Goal: Information Seeking & Learning: Learn about a topic

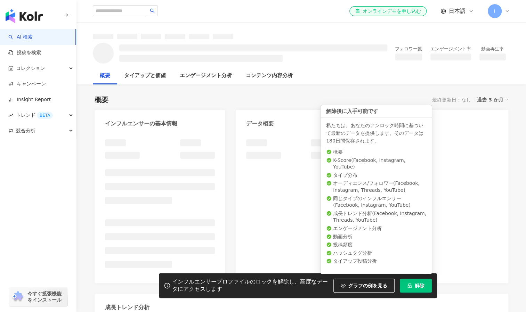
click at [424, 288] on button "解除" at bounding box center [416, 286] width 32 height 14
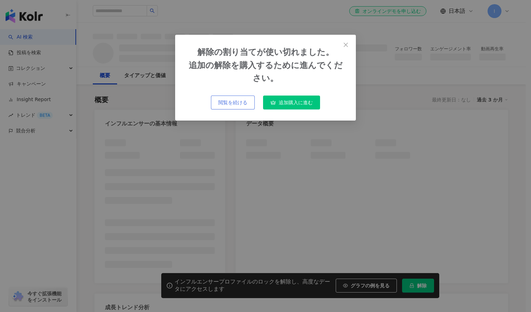
click at [226, 102] on span "閲覧を続ける" at bounding box center [232, 103] width 29 height 6
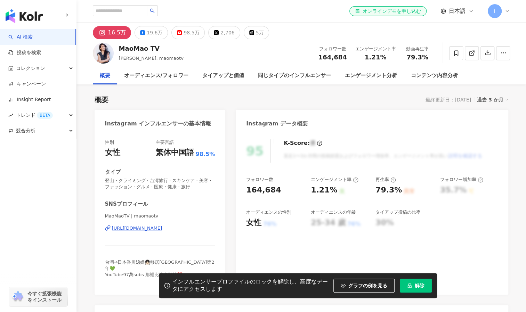
click at [106, 38] on button "16.5万" at bounding box center [112, 32] width 39 height 13
click at [108, 34] on div "16.5万" at bounding box center [117, 33] width 18 height 10
click at [131, 51] on div "MaoMao TV" at bounding box center [151, 48] width 65 height 9
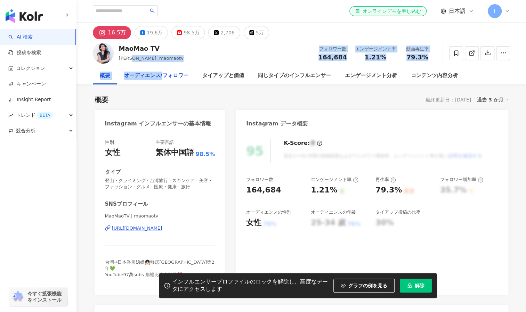
drag, startPoint x: 131, startPoint y: 60, endPoint x: 162, endPoint y: 67, distance: 32.0
click at [162, 67] on div "MaoMao TV Mao, maomaotv フォロワー数 164,684 エンゲージメント率 1.21% 動画再生率 79.3% 概要 オーディエンス/フ…" at bounding box center [300, 61] width 449 height 45
drag, startPoint x: 162, startPoint y: 67, endPoint x: 211, endPoint y: 66, distance: 48.3
click at [211, 66] on div "MaoMao TV Mao, maomaotv フォロワー数 164,684 エンゲージメント率 1.21% 動画再生率 79.3%" at bounding box center [301, 52] width 445 height 27
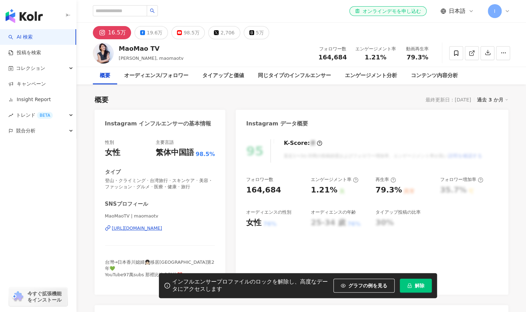
click at [182, 47] on div "MaoMao TV Mao, maomaotv フォロワー数 164,684 エンゲージメント率 1.21% 動画再生率 79.3%" at bounding box center [301, 52] width 445 height 27
drag, startPoint x: 152, startPoint y: 58, endPoint x: 131, endPoint y: 61, distance: 20.8
click at [131, 61] on span "Mao, maomaotv" at bounding box center [151, 58] width 65 height 5
copy span "maomaotv"
click at [258, 55] on div "MaoMao TV Mao, maomaotv フォロワー数 164,684 エンゲージメント率 1.21% 動画再生率 79.3%" at bounding box center [301, 52] width 445 height 27
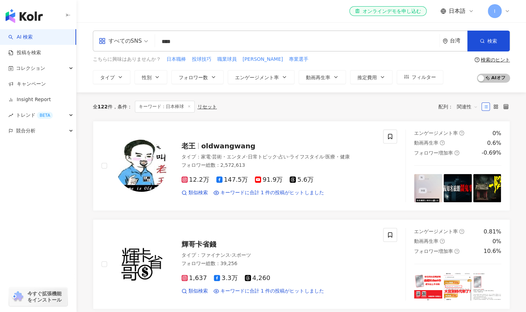
click at [191, 42] on input "****" at bounding box center [297, 41] width 279 height 13
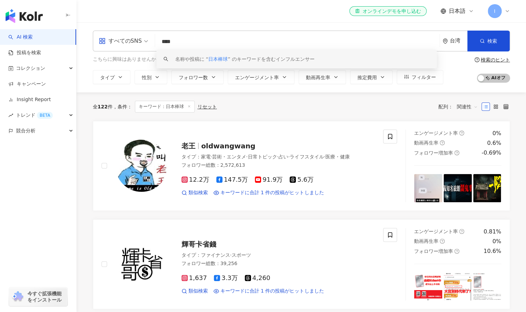
click at [220, 42] on input "****" at bounding box center [297, 41] width 279 height 13
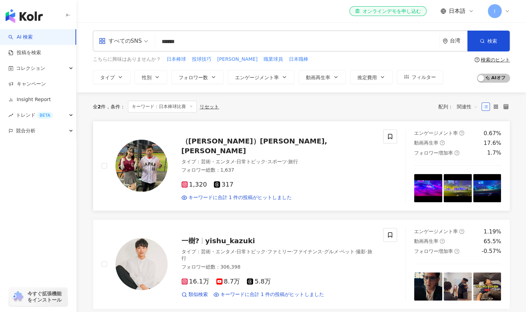
click at [190, 181] on span "1,320" at bounding box center [194, 184] width 26 height 7
click at [289, 56] on span "日本職棒" at bounding box center [298, 59] width 19 height 7
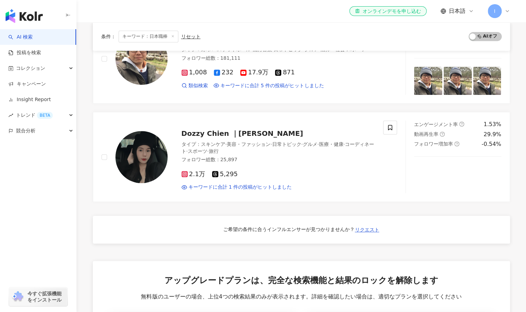
scroll to position [318, 0]
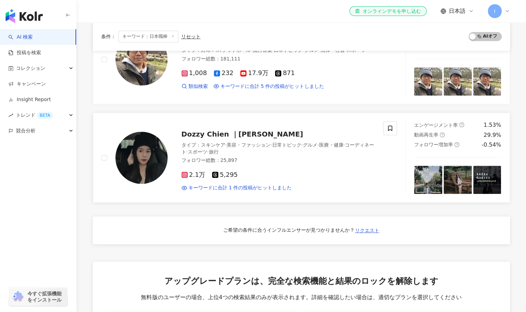
click at [234, 131] on span "Dozzy Chien ｜簡簡" at bounding box center [242, 134] width 122 height 8
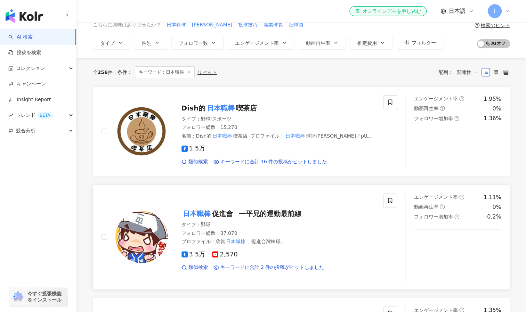
scroll to position [0, 0]
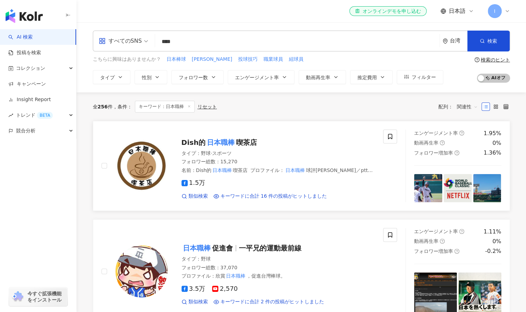
click at [212, 137] on mark "日本職棒" at bounding box center [220, 142] width 31 height 11
click at [246, 245] on span "一平兄的運動最前線" at bounding box center [270, 248] width 63 height 8
click at [214, 140] on mark "日本職棒" at bounding box center [220, 142] width 31 height 11
click at [221, 46] on input "****" at bounding box center [297, 41] width 279 height 13
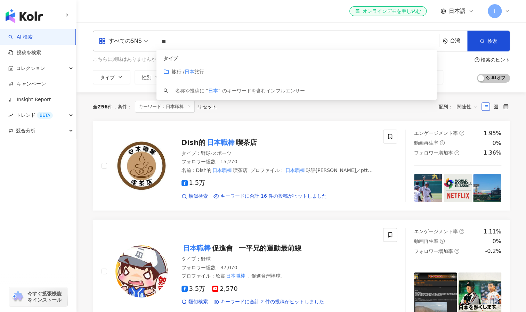
type input "*"
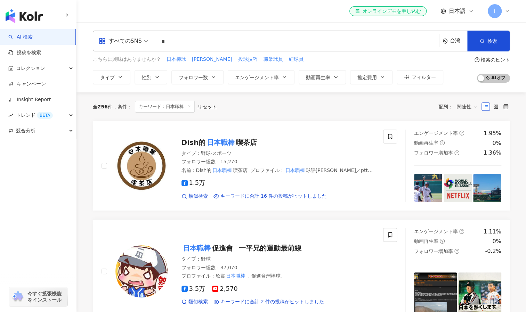
type input "*"
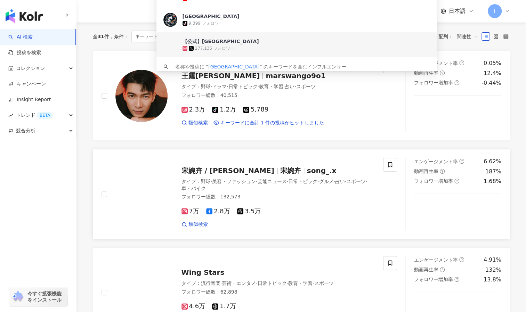
scroll to position [56, 0]
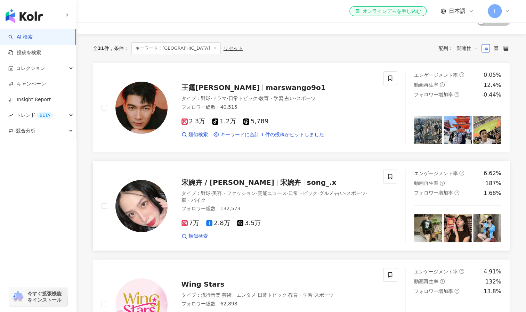
click at [199, 190] on div "タイプ ： 野球 · 美容・ファッション · 芸能ニュース · 日常トピック · グルメ · 占い · スポーツ · 車・バイク" at bounding box center [278, 197] width 194 height 14
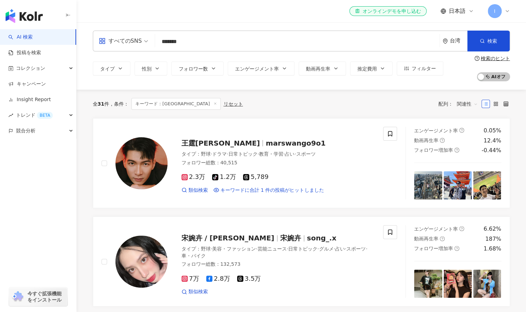
click at [229, 39] on input "*******" at bounding box center [297, 41] width 279 height 13
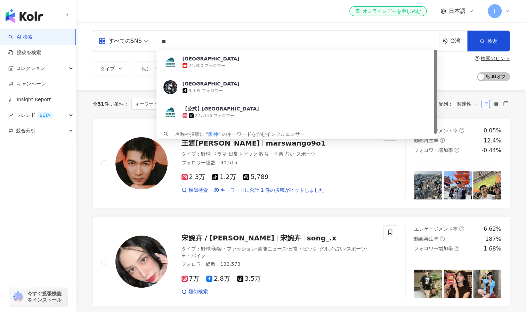
type input "*"
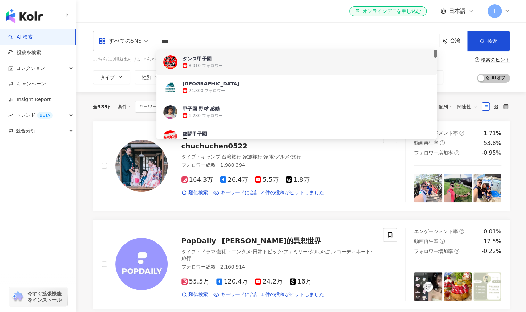
click at [185, 42] on input "***" at bounding box center [297, 41] width 279 height 13
type input "*"
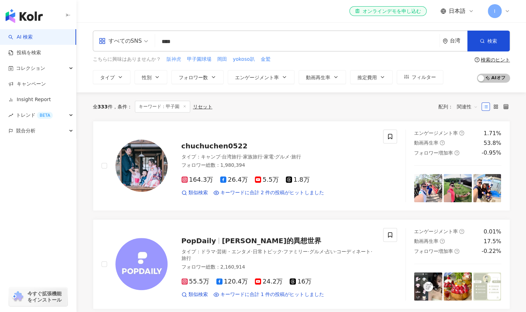
click at [171, 59] on span "阪神虎" at bounding box center [174, 59] width 15 height 7
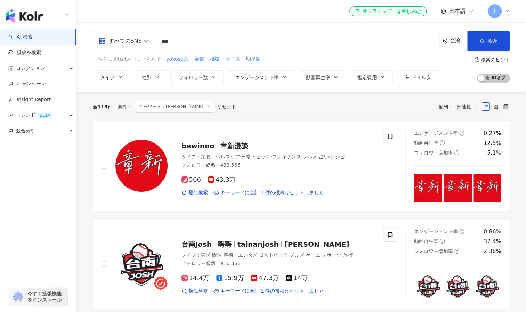
click at [194, 38] on input "***" at bounding box center [297, 41] width 279 height 13
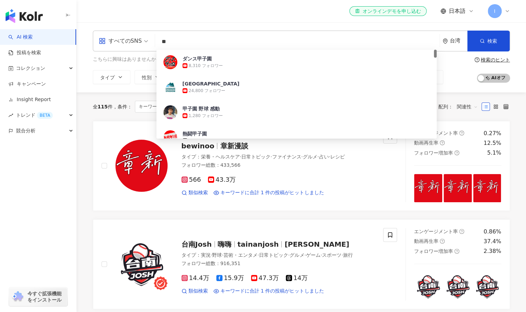
type input "*"
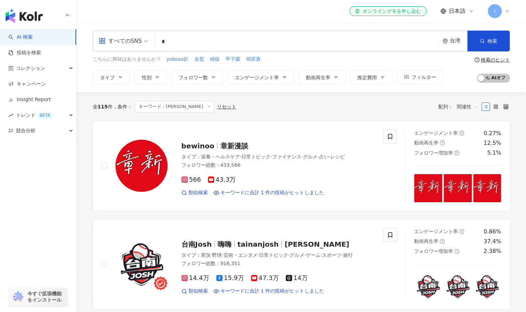
type input "*"
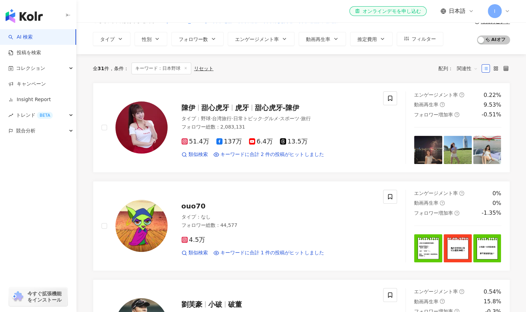
scroll to position [38, 0]
click at [204, 106] on span "甜心虎牙" at bounding box center [215, 108] width 28 height 8
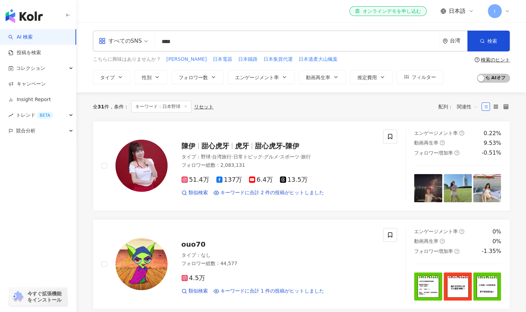
click at [216, 43] on input "****" at bounding box center [297, 41] width 279 height 13
click at [205, 34] on div "すべてのSNS **** 台湾 検索 dc21c558-498a-454b-a4c9-95b21cddd228 30a2afec-ea3c-40eb-953d…" at bounding box center [301, 41] width 417 height 21
click at [118, 36] on div "すべてのSNS" at bounding box center [120, 40] width 43 height 11
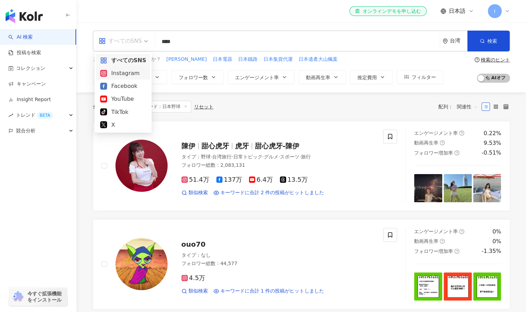
click at [124, 73] on div "Instagram" at bounding box center [123, 73] width 46 height 9
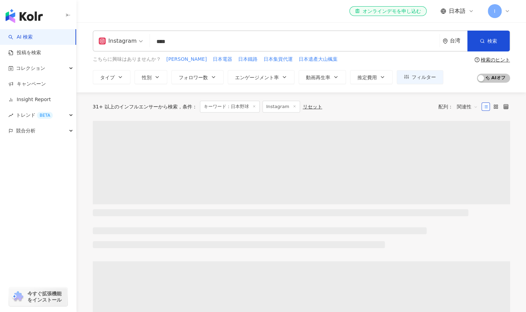
click at [195, 40] on input "****" at bounding box center [295, 41] width 284 height 13
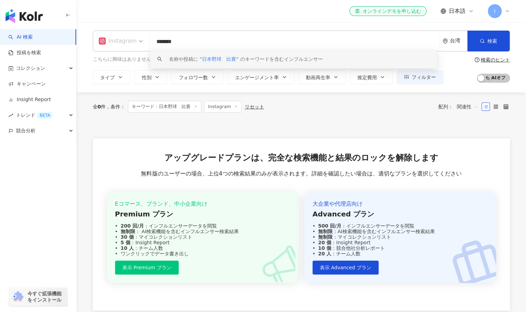
click at [123, 37] on div "Instagram" at bounding box center [118, 40] width 38 height 11
type input "*******"
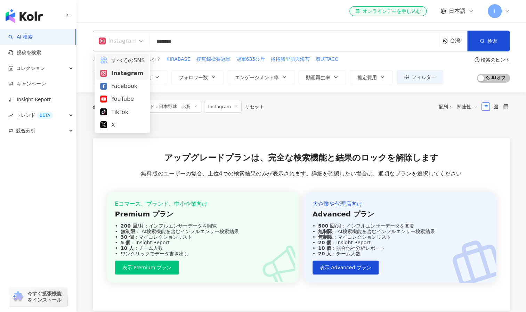
click at [124, 55] on div "すべてのSNS" at bounding box center [122, 60] width 53 height 13
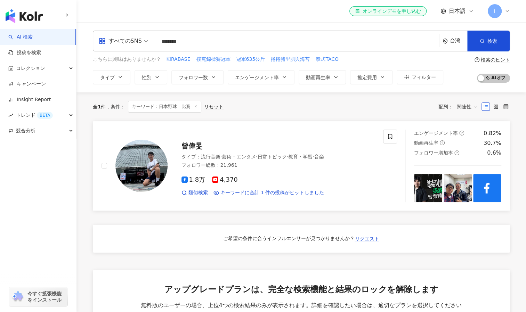
click at [153, 206] on link "曾偉旻 タイプ ： 流行音楽 · 芸術・エンタメ · 日常トピック · 教育・学習 · 音楽 フォロワー総数 ： 21,961 1.8万 4,370 類似検索…" at bounding box center [301, 166] width 417 height 90
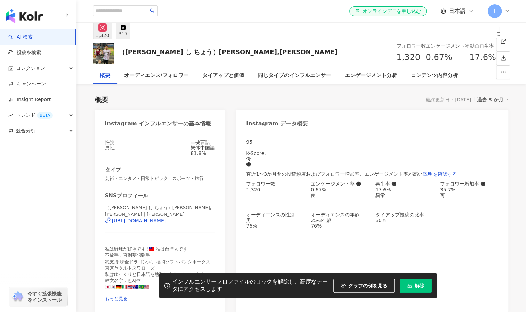
click at [136, 54] on div "（[PERSON_NAME]）[PERSON_NAME],[PERSON_NAME]" at bounding box center [228, 52] width 219 height 9
click at [105, 32] on icon at bounding box center [102, 27] width 8 height 8
click at [109, 33] on div "1,320" at bounding box center [103, 36] width 14 height 6
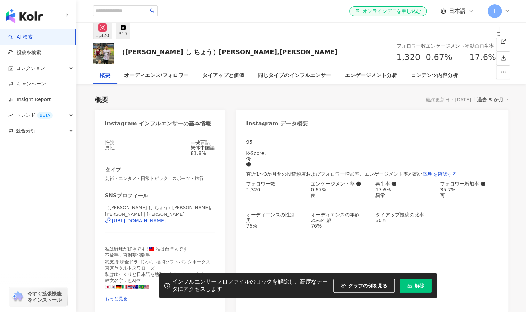
click at [109, 33] on div "1,320" at bounding box center [103, 36] width 14 height 6
click at [128, 35] on div "317" at bounding box center [123, 34] width 9 height 6
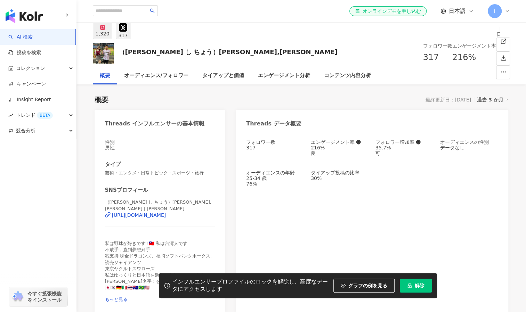
click at [128, 33] on div "317" at bounding box center [123, 36] width 9 height 6
click at [104, 31] on button "1,320" at bounding box center [102, 30] width 19 height 17
click at [109, 33] on div "1,320" at bounding box center [103, 34] width 14 height 6
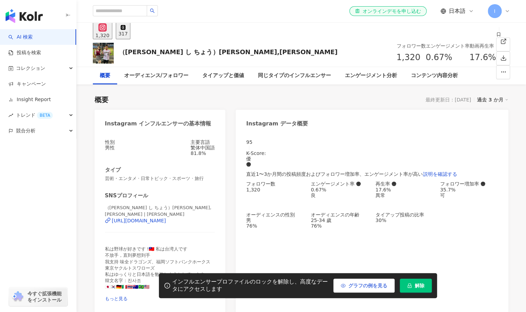
click at [373, 289] on button "グラフの例を見る" at bounding box center [363, 286] width 61 height 14
click at [373, 289] on button "事例を非表示にする" at bounding box center [361, 286] width 66 height 14
click at [373, 289] on button "グラフの例を見る" at bounding box center [363, 286] width 61 height 14
click at [135, 51] on div "（陳思兆ちん し ちょう）CHEN,SIH-CHAO" at bounding box center [228, 52] width 219 height 9
click at [173, 78] on div "オーディエンス/フォロワー" at bounding box center [156, 76] width 64 height 8
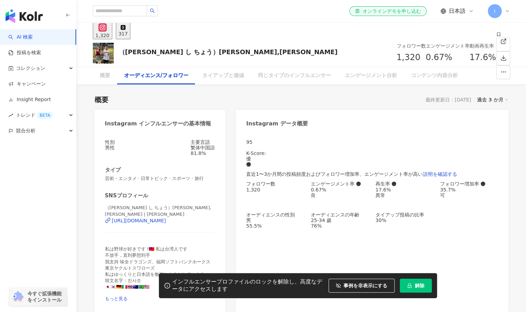
scroll to position [607, 0]
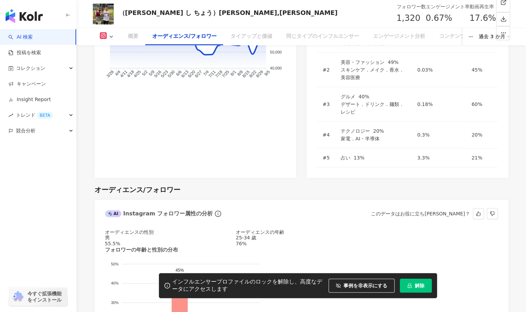
click at [105, 39] on icon at bounding box center [103, 35] width 7 height 7
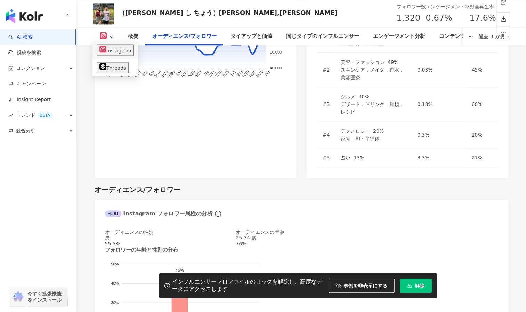
click at [113, 50] on button "Instagram" at bounding box center [115, 49] width 37 height 11
click at [142, 38] on div "概要" at bounding box center [133, 36] width 24 height 17
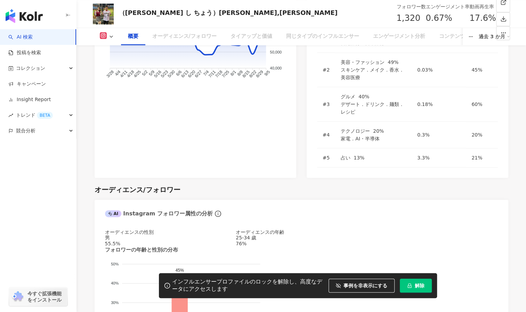
scroll to position [42, 0]
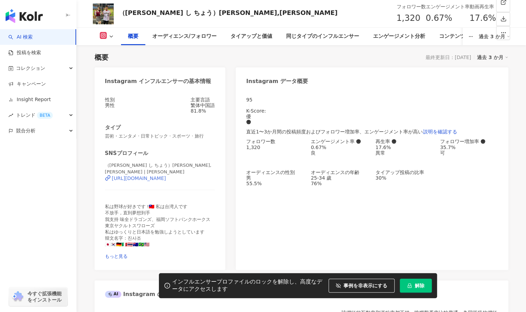
click at [165, 180] on div "https://www.instagram.com/chensihchao/" at bounding box center [139, 179] width 54 height 6
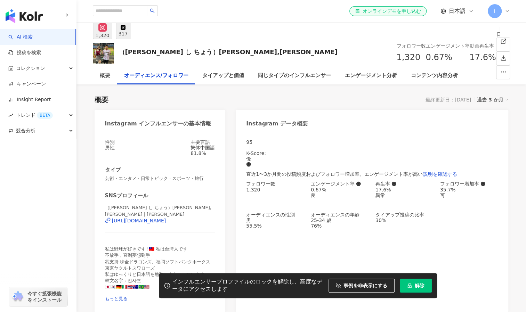
scroll to position [607, 0]
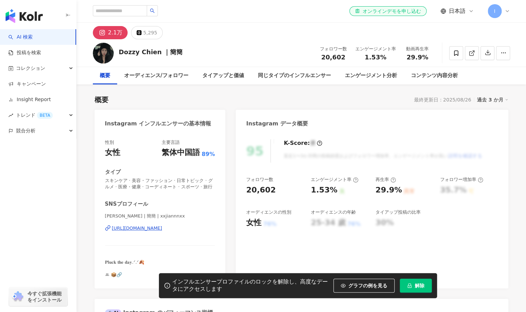
click at [145, 232] on div "[URL][DOMAIN_NAME]" at bounding box center [137, 228] width 50 height 6
click at [127, 9] on input "search" at bounding box center [120, 10] width 54 height 11
click at [142, 13] on input "search" at bounding box center [120, 10] width 54 height 11
type input "***"
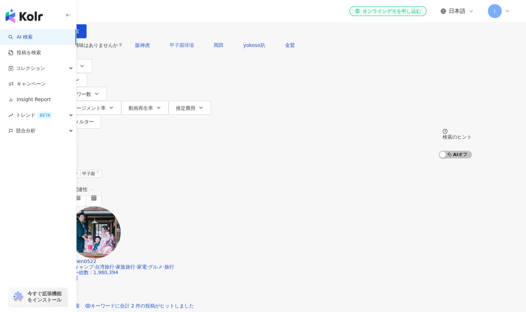
click at [194, 48] on span "甲子園球場" at bounding box center [182, 45] width 24 height 6
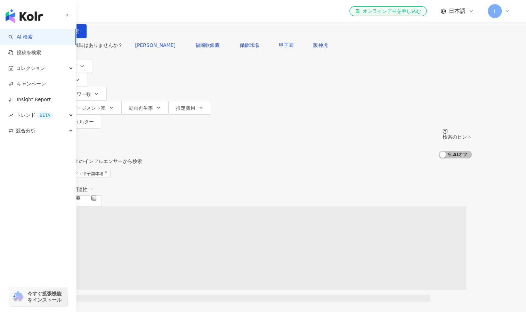
click at [200, 48] on span "福岡軟銀鷹" at bounding box center [207, 45] width 24 height 6
type input "*****"
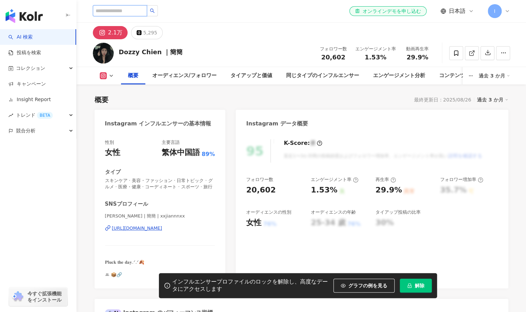
click at [115, 9] on input "search" at bounding box center [120, 10] width 54 height 11
type input "*****"
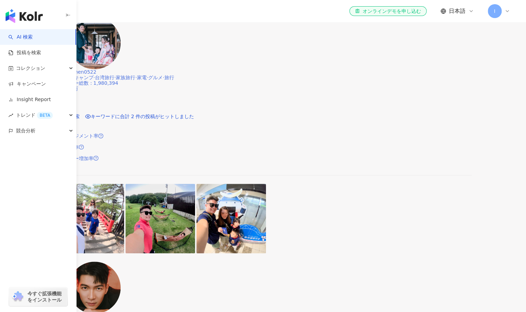
scroll to position [169, 0]
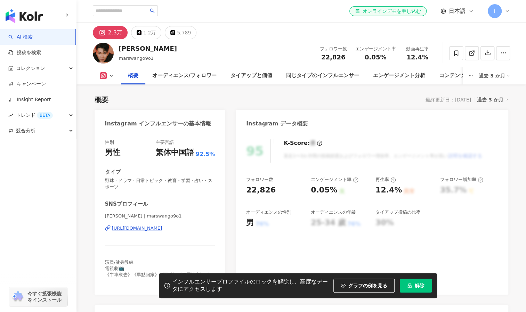
scroll to position [40, 0]
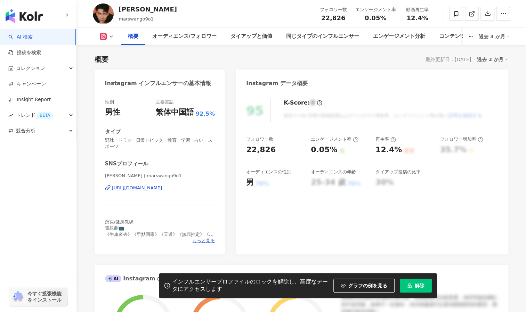
click at [138, 189] on div "https://www.instagram.com/marswango9o1/" at bounding box center [137, 188] width 50 height 6
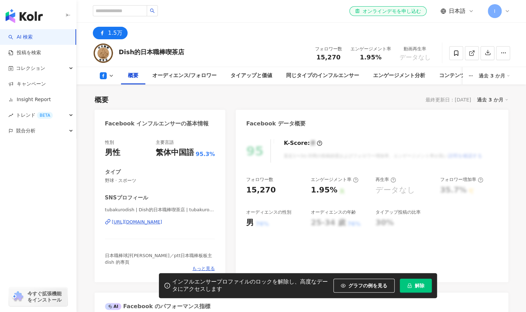
scroll to position [111, 0]
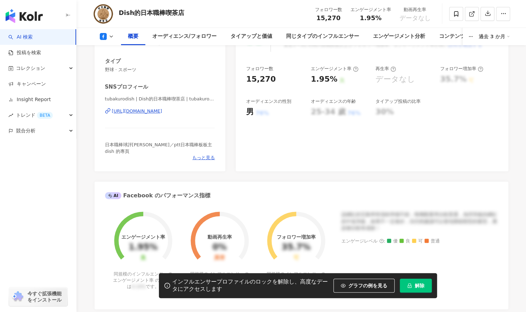
click at [134, 114] on div "[URL][DOMAIN_NAME]" at bounding box center [137, 111] width 50 height 6
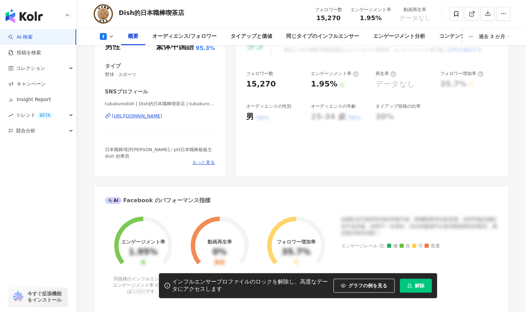
scroll to position [0, 0]
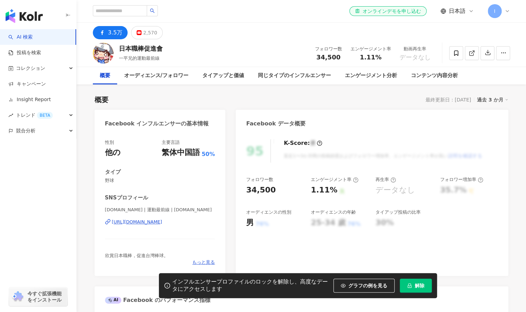
click at [162, 220] on div "[URL][DOMAIN_NAME]" at bounding box center [137, 222] width 50 height 6
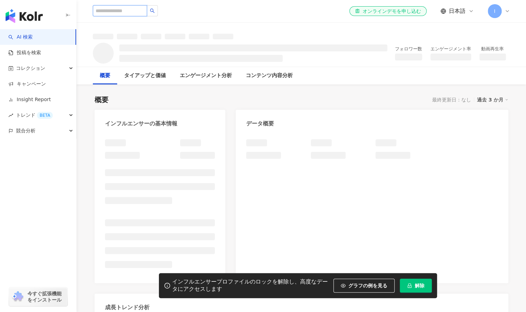
click at [118, 11] on input "search" at bounding box center [120, 10] width 54 height 11
click at [122, 13] on input "search" at bounding box center [120, 10] width 54 height 11
type input "****"
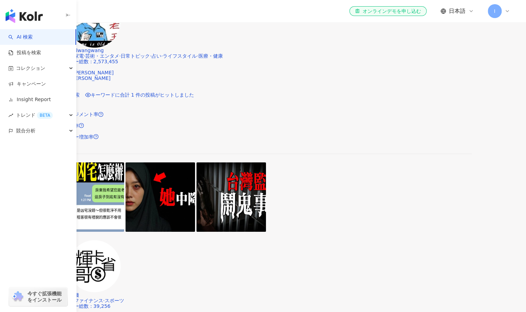
scroll to position [208, 0]
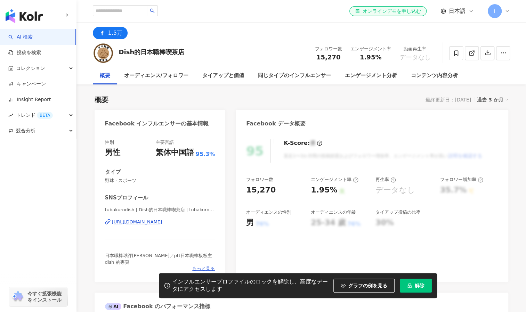
click at [162, 220] on div "[URL][DOMAIN_NAME]" at bounding box center [137, 222] width 50 height 6
click at [162, 222] on div "https://www.facebook.com/173997916097676" at bounding box center [137, 222] width 50 height 6
drag, startPoint x: 181, startPoint y: 52, endPoint x: 120, endPoint y: 54, distance: 61.2
click at [120, 54] on div "Dish的日本職棒喫茶店" at bounding box center [152, 52] width 66 height 9
copy div "Dish的日本職棒喫茶店"
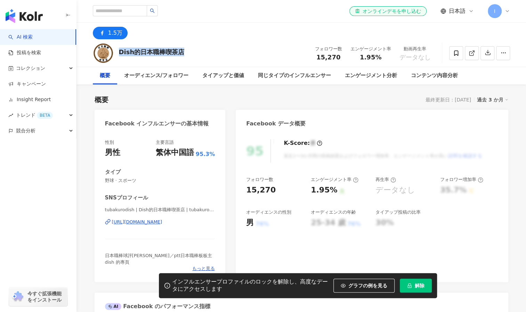
click at [189, 66] on div "Dish的日本職棒喫茶店 フォロワー数 15,270 エンゲージメント率 1.95% 動画再生率 データなし" at bounding box center [301, 52] width 445 height 27
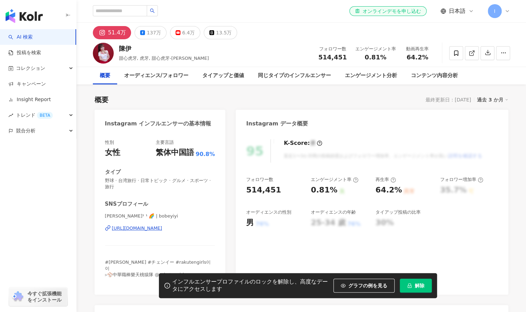
click at [142, 227] on div "https://www.instagram.com/bobeyiyi/" at bounding box center [137, 228] width 50 height 6
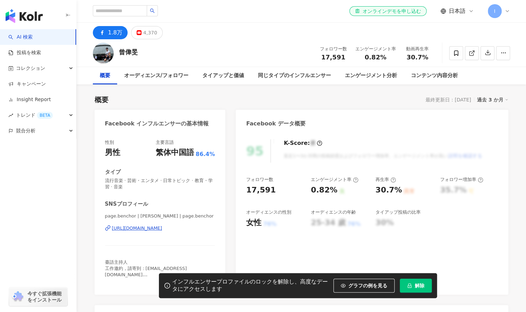
click at [151, 228] on div "https://www.facebook.com/1521472681399646" at bounding box center [137, 228] width 50 height 6
click at [120, 9] on input "search" at bounding box center [120, 10] width 54 height 11
click at [123, 6] on input "search" at bounding box center [120, 10] width 54 height 11
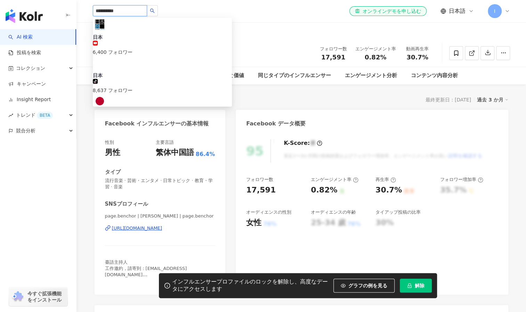
type input "****"
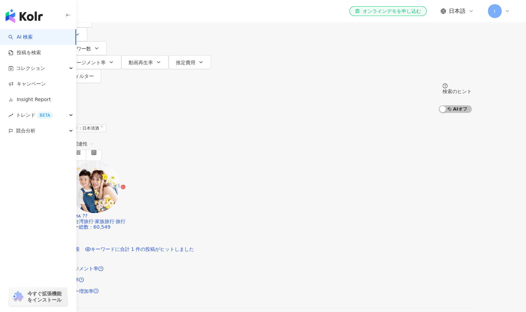
scroll to position [45, 0]
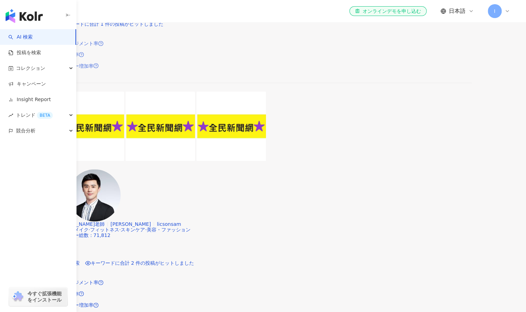
scroll to position [479, 0]
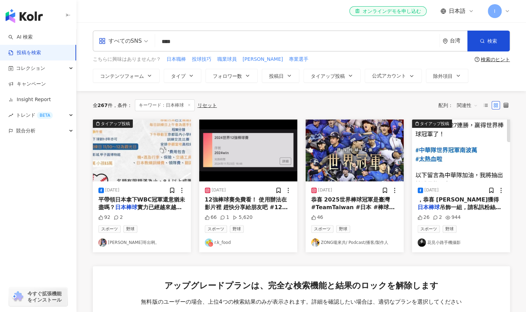
click at [155, 204] on span "實力已經越來越接近大聯盟球員了，" at bounding box center [139, 211] width 83 height 14
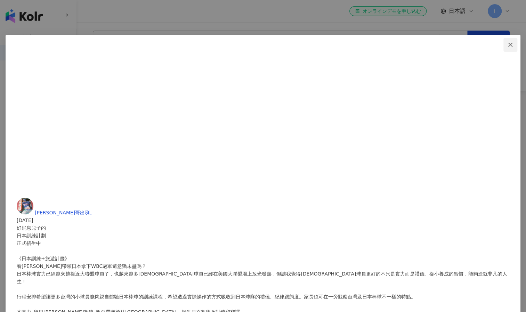
click at [508, 46] on icon "close" at bounding box center [511, 45] width 6 height 6
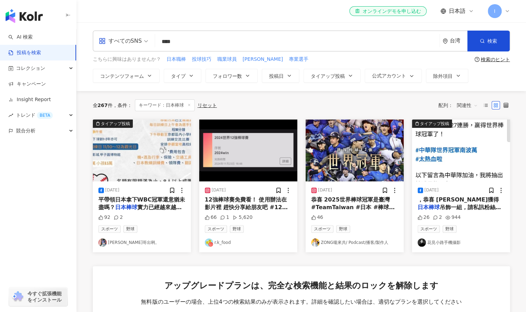
click at [375, 200] on span "恭喜 2025世界棒球冠軍是臺灣 #TeamTaiwan #日本 #棒球 #12強" at bounding box center [353, 207] width 84 height 22
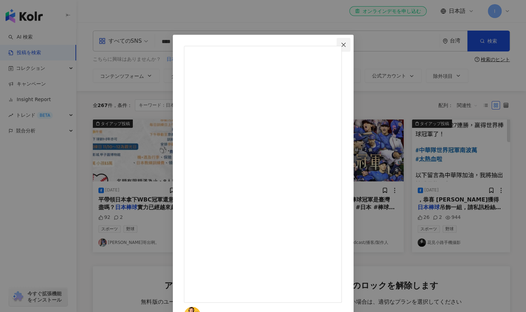
click at [346, 47] on icon "close" at bounding box center [344, 45] width 6 height 6
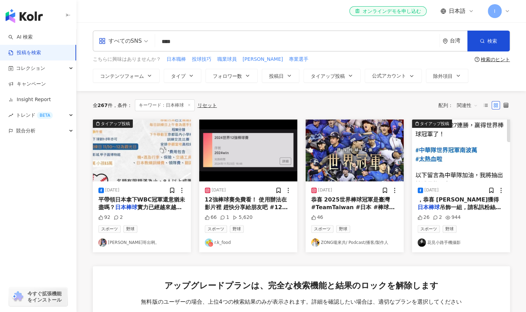
click at [364, 186] on div "2024/11/24 恭喜 2025世界棒球冠軍是臺灣 #TeamTaiwan #日本 #棒球 #12強 46 スポーツ 野球 ZONG嚨來共/ Podcas…" at bounding box center [355, 216] width 98 height 71
click at [362, 199] on span "恭喜 2025世界棒球冠軍是臺灣 #TeamTaiwan #日本 #棒球 #12強" at bounding box center [353, 207] width 84 height 22
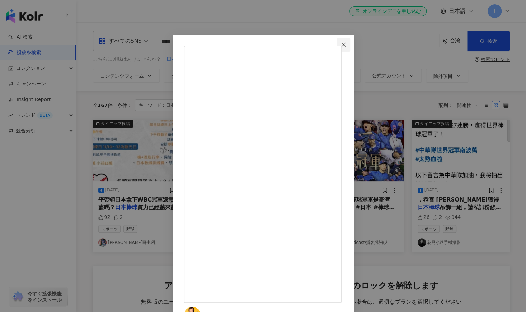
click at [350, 45] on span "Close" at bounding box center [343, 45] width 14 height 6
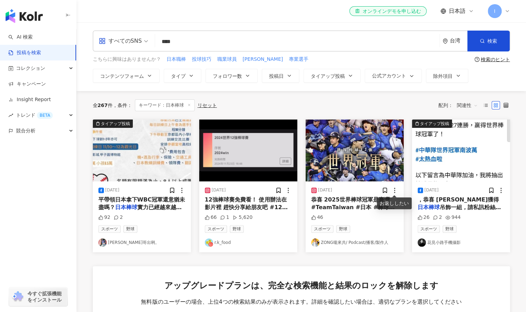
click at [394, 188] on circle at bounding box center [394, 188] width 1 height 1
click at [344, 238] on link "ZONG嚨來共/ Podcast/播客/製作人" at bounding box center [354, 242] width 87 height 8
click at [351, 208] on span "恭喜 2025世界棒球冠軍是臺灣 #TeamTaiwan #日本 #棒球 #12強" at bounding box center [353, 207] width 84 height 22
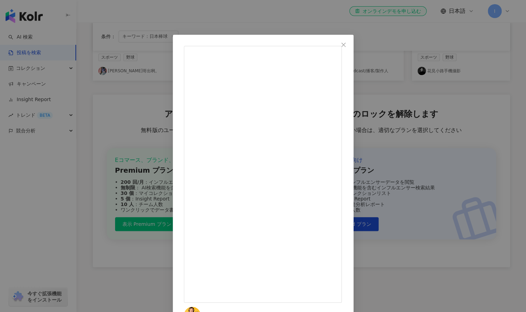
scroll to position [174, 0]
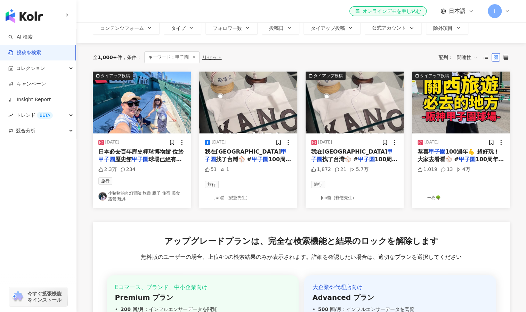
scroll to position [49, 0]
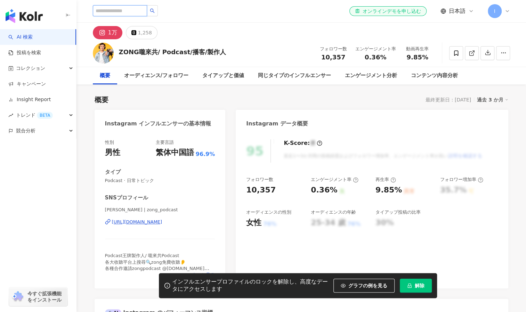
click at [111, 11] on input "search" at bounding box center [120, 10] width 54 height 11
click at [133, 12] on input "search" at bounding box center [120, 10] width 54 height 11
type input "*"
click at [129, 10] on input "search" at bounding box center [120, 10] width 54 height 11
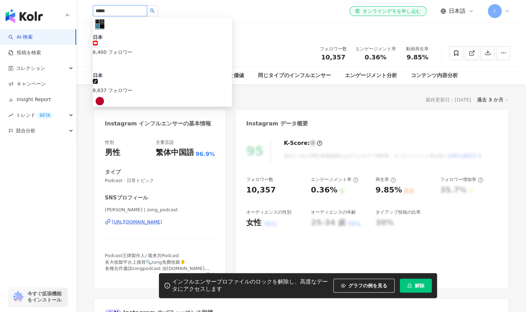
type input "***"
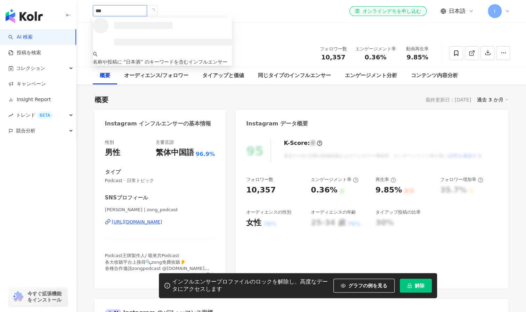
click at [129, 10] on input "***" at bounding box center [120, 10] width 54 height 11
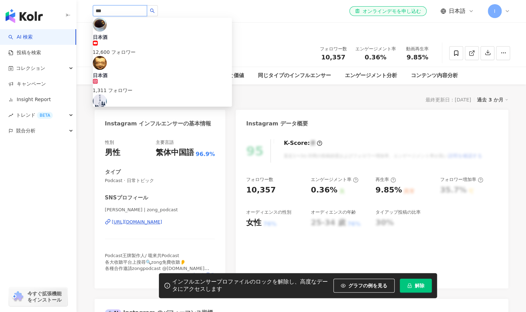
click at [129, 10] on input "***" at bounding box center [120, 10] width 54 height 11
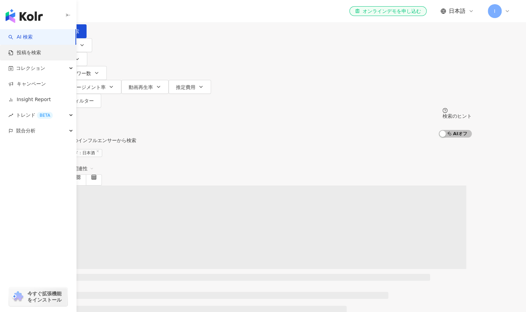
click at [14, 56] on link "投稿を検索" at bounding box center [24, 52] width 33 height 7
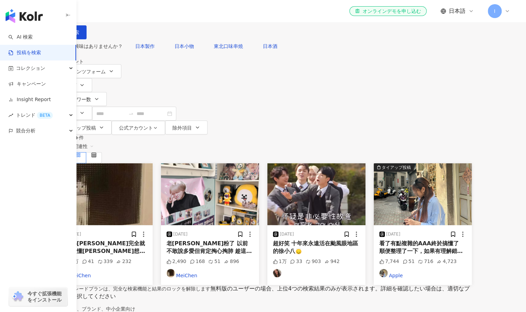
click at [192, 30] on div "すべてのSNS 台湾 検索 こちらに興味はありませんか？ 日本製作 日本小物 東北口味串燒 日本酒 検索のヒント コンテンツフォーム タイプ フォロワー数 投…" at bounding box center [263, 67] width 526 height 135
click at [172, 15] on input "search" at bounding box center [140, 7] width 63 height 15
click at [263, 49] on span "日本酒" at bounding box center [270, 46] width 15 height 6
type input "***"
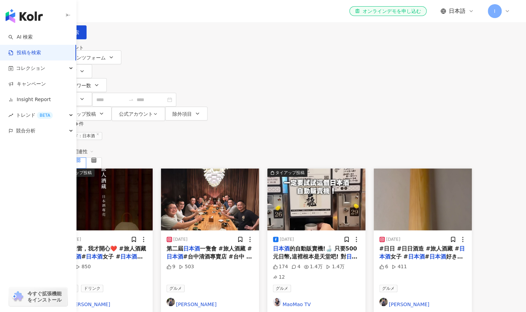
click at [338, 245] on span "的自動販賣機!🍶 只要500元日幣,這裡根本是天堂吧! 對" at bounding box center [315, 252] width 84 height 14
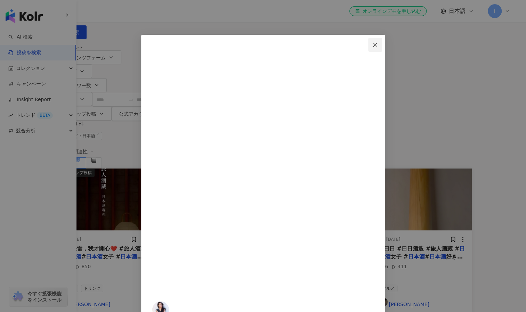
click at [378, 45] on icon "close" at bounding box center [375, 45] width 6 height 6
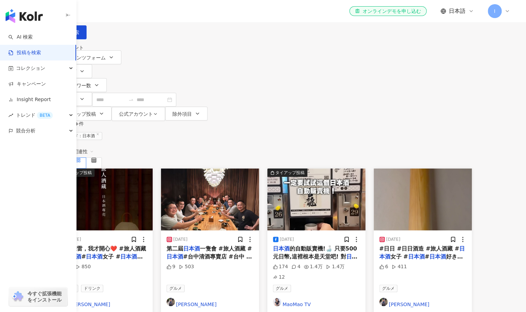
click at [441, 245] on span "#日日 #日日酒造 #旅人酒藏 #" at bounding box center [419, 248] width 80 height 7
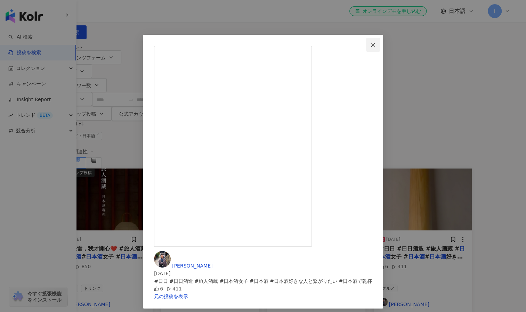
click at [380, 41] on button "Close" at bounding box center [373, 45] width 14 height 14
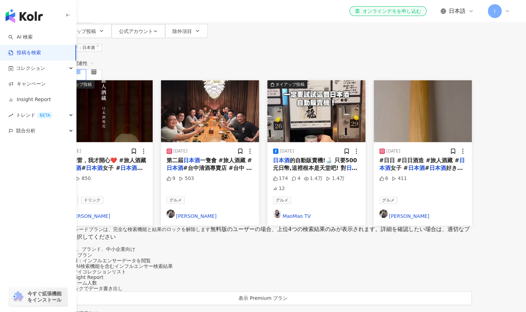
scroll to position [83, 0]
click at [242, 164] on span "#台中清酒專賣店 #台中 #台灣 #taiwan #taichung #清酒 #sake #" at bounding box center [210, 175] width 86 height 22
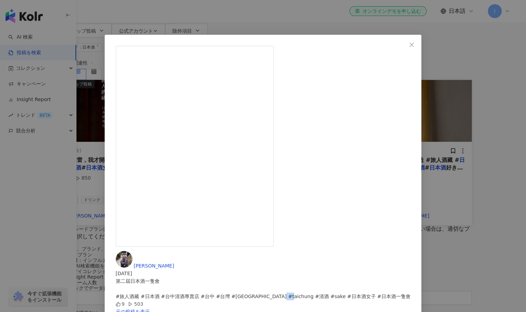
drag, startPoint x: 300, startPoint y: 99, endPoint x: 313, endPoint y: 101, distance: 12.7
click at [313, 277] on div "第二屆日本酒一隻會 #旅人酒藏 #日本酒 #台中清酒專賣店 #台中 #台灣 #taiwan #taichung #清酒 #sake #日本酒女子 #日本酒一隻會" at bounding box center [263, 288] width 295 height 23
copy div "#清酒"
click at [409, 46] on icon "close" at bounding box center [412, 45] width 6 height 6
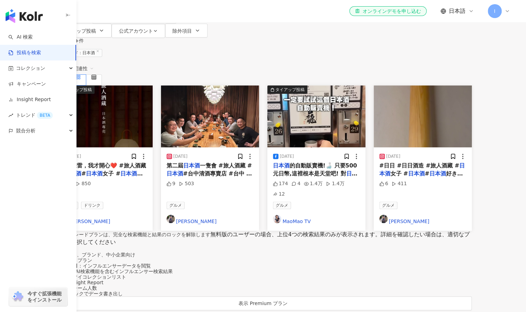
scroll to position [0, 0]
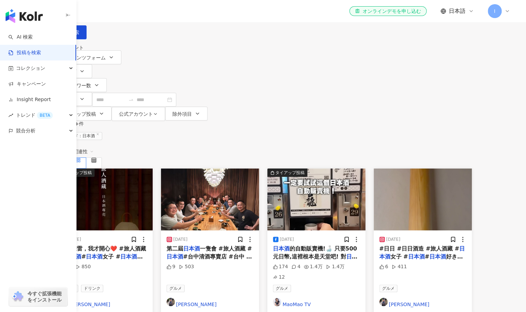
click at [172, 15] on input "***" at bounding box center [140, 7] width 63 height 15
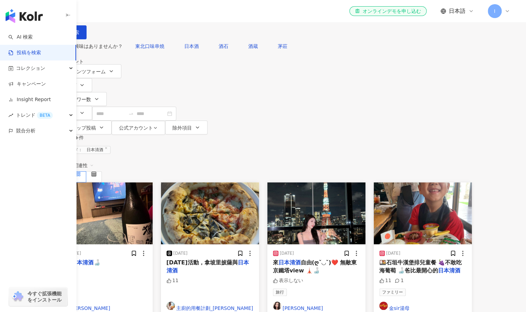
click at [301, 259] on mark "日本清酒" at bounding box center [289, 262] width 22 height 7
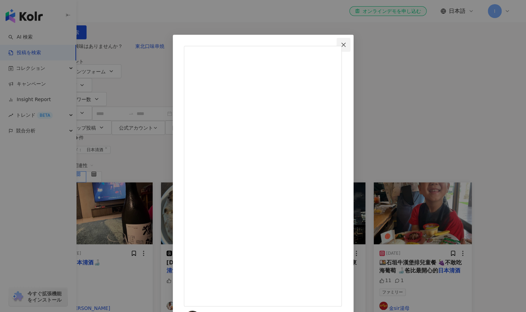
click at [350, 47] on span "Close" at bounding box center [343, 45] width 14 height 6
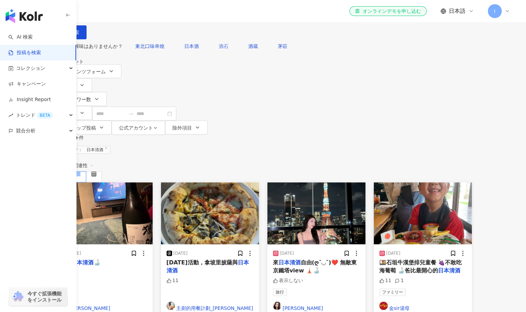
click at [228, 49] on span "酒石" at bounding box center [224, 46] width 10 height 6
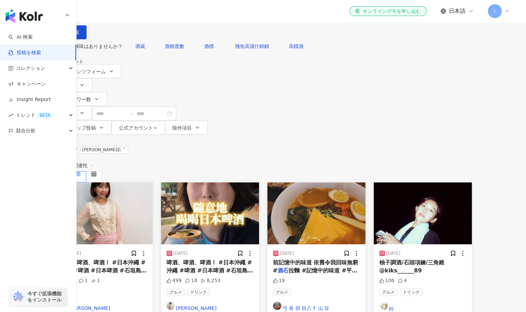
click at [232, 259] on span "啤酒、啤酒、啤酒！ #日本沖繩 #沖繩 #啤酒 #日本啤酒 #石垣島啤酒 #石垣島" at bounding box center [210, 270] width 87 height 22
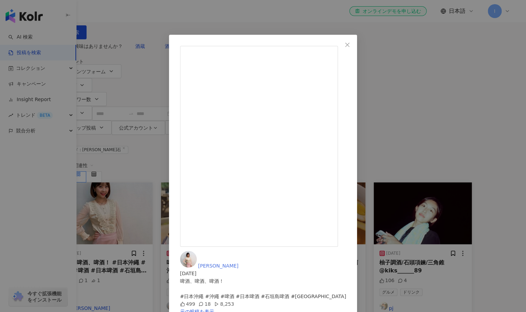
click at [238, 263] on span "羅意瑾" at bounding box center [218, 266] width 40 height 6
click at [354, 47] on button "Close" at bounding box center [347, 45] width 14 height 14
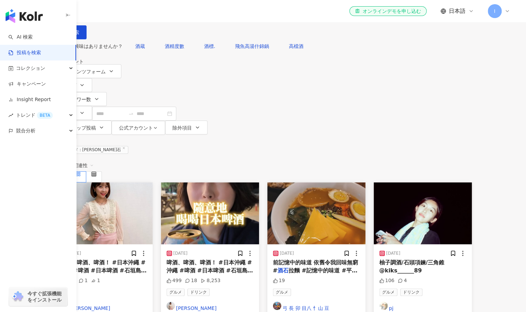
click at [172, 15] on input "**" at bounding box center [140, 7] width 63 height 15
type input "*"
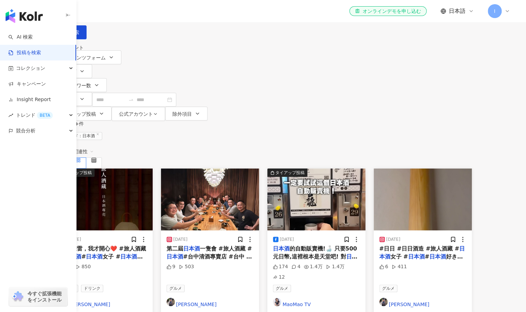
click at [172, 15] on input "***" at bounding box center [140, 7] width 63 height 15
type input "****"
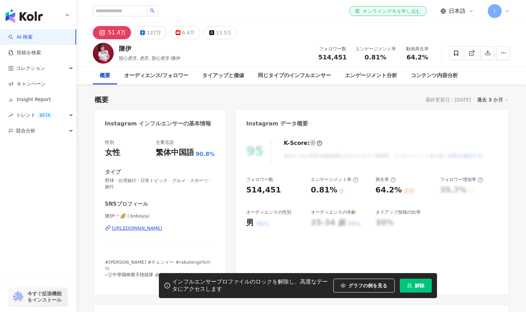
click at [120, 11] on input "search" at bounding box center [120, 10] width 54 height 11
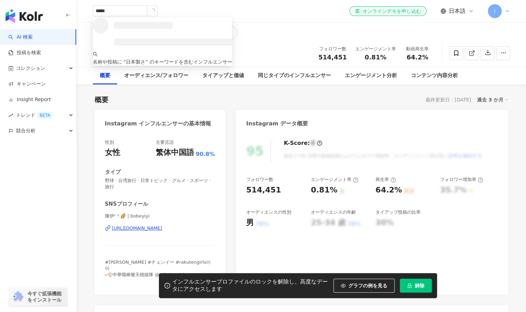
type input "****"
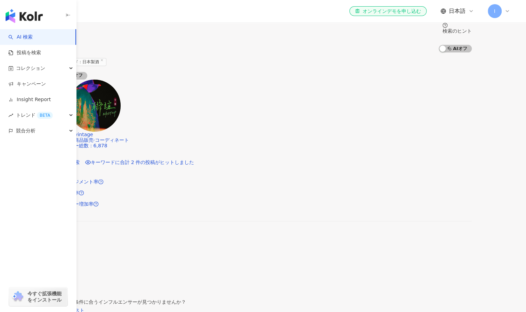
scroll to position [105, 0]
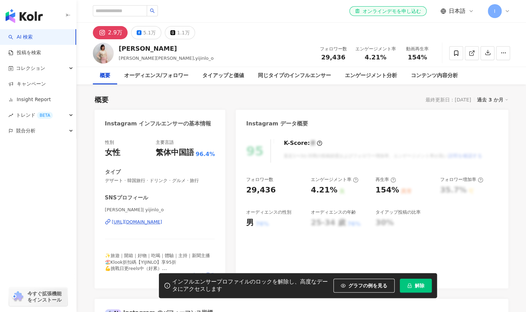
click at [143, 222] on div "[URL][DOMAIN_NAME]" at bounding box center [137, 222] width 50 height 6
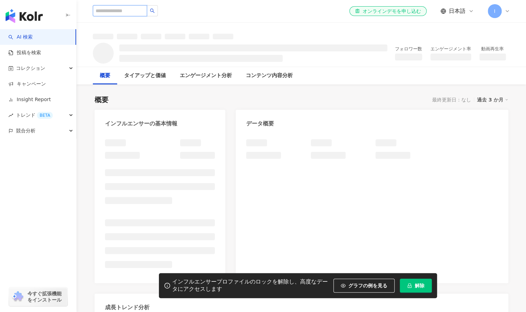
click at [125, 11] on input "search" at bounding box center [120, 10] width 54 height 11
click at [41, 54] on link "投稿を検索" at bounding box center [24, 52] width 33 height 7
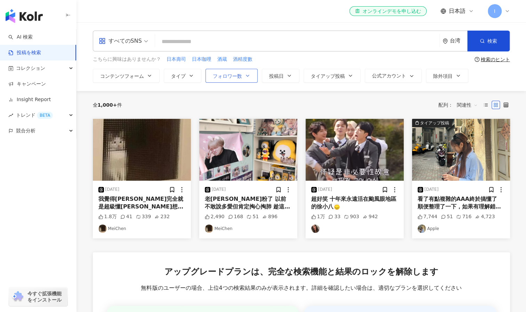
click at [237, 79] on button "フォロワー数" at bounding box center [231, 76] width 52 height 14
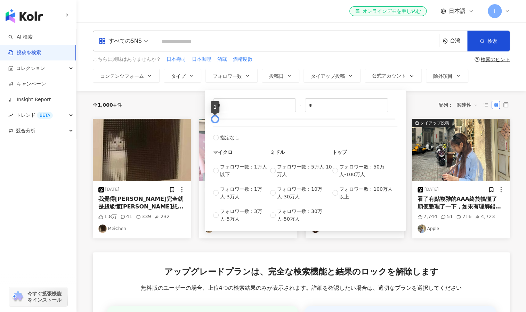
drag, startPoint x: 396, startPoint y: 120, endPoint x: 211, endPoint y: 129, distance: 185.8
click at [211, 129] on div "* - * 指定なし マイクロ フォロワー数：1万人以下 フォロワー数：1万人-3万人 フォロワー数：3万人-5万人 ミドル フォロワー数：5万人-10万人 …" at bounding box center [305, 160] width 193 height 133
type input "****"
type input "*****"
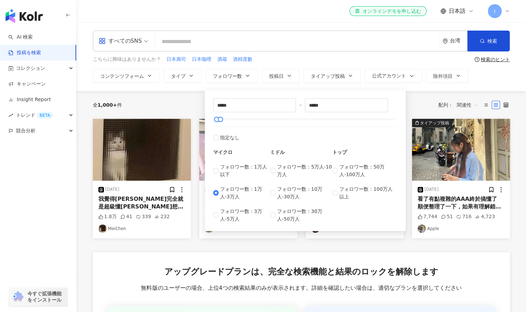
click at [178, 95] on div "全 1,000+ 件 配列： 関連性" at bounding box center [301, 105] width 417 height 28
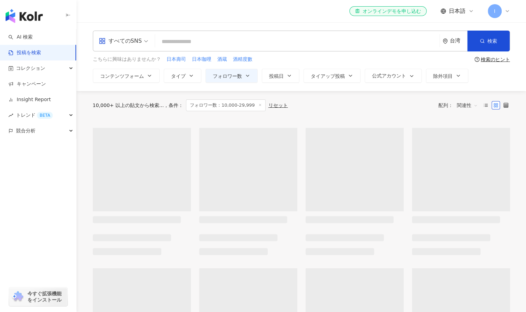
click at [184, 42] on input "search" at bounding box center [297, 41] width 279 height 15
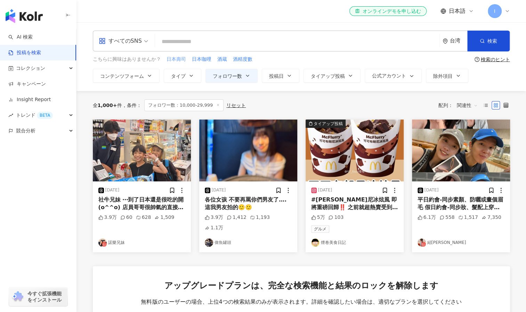
click at [182, 59] on span "日本壽司" at bounding box center [176, 59] width 19 height 7
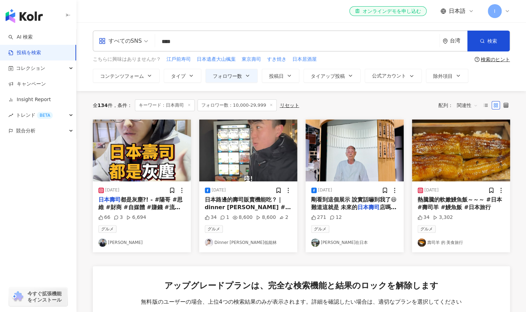
click at [447, 200] on span "熱騰騰的軟嫩鰻魚飯～～～ #日本 #壽司羊 #鰻魚飯 #日本旅行" at bounding box center [459, 203] width 84 height 14
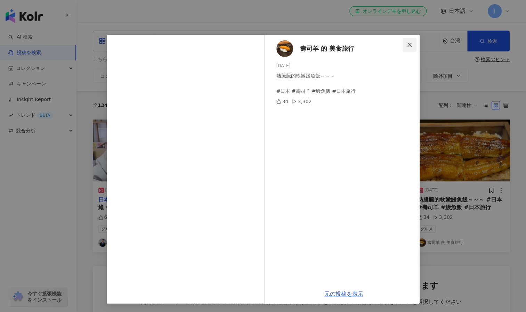
click at [412, 46] on icon "close" at bounding box center [410, 45] width 6 height 6
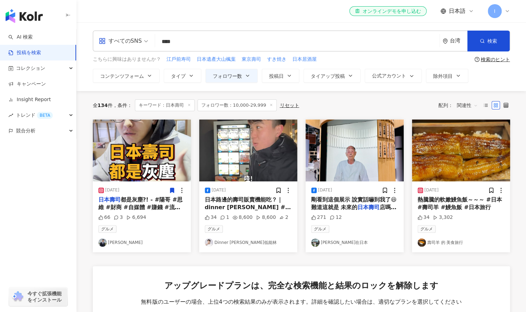
click at [141, 210] on span "都是灰塵?! - #陽哥 #思維 #財商 #自媒體 #賺錢 #流量 #變現 #創業 #日本 #壽司 #櫻花 #實測 #測試 #測驗 #衛生 #迴轉壽司" at bounding box center [141, 215] width 87 height 38
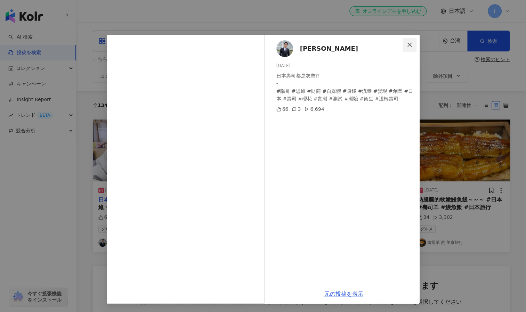
click at [407, 41] on button "Close" at bounding box center [410, 45] width 14 height 14
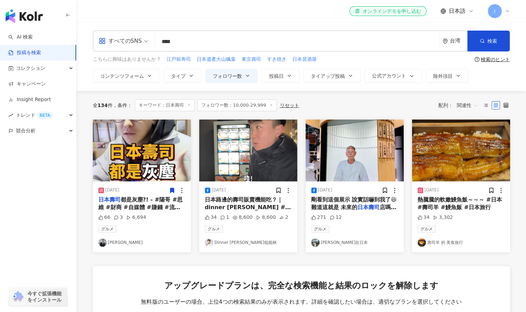
click at [200, 45] on input "****" at bounding box center [297, 41] width 279 height 15
click at [304, 59] on span "日本居酒屋" at bounding box center [304, 59] width 24 height 7
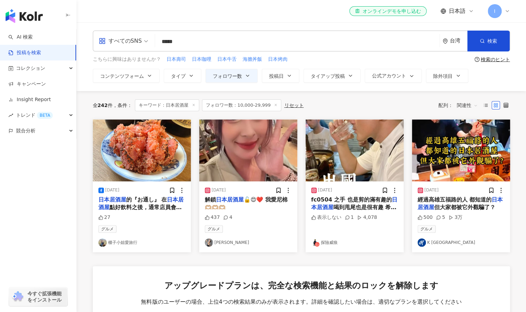
click at [243, 198] on mark "日本居酒屋" at bounding box center [230, 199] width 28 height 7
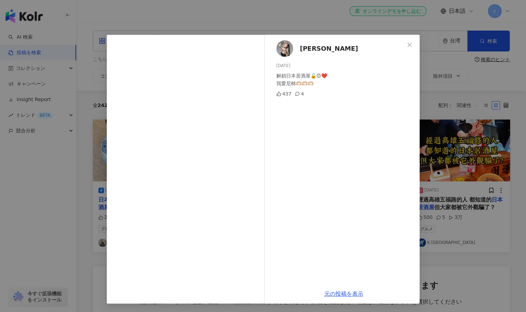
click at [314, 51] on span "[PERSON_NAME]" at bounding box center [329, 49] width 58 height 10
click at [409, 44] on icon "close" at bounding box center [409, 44] width 4 height 4
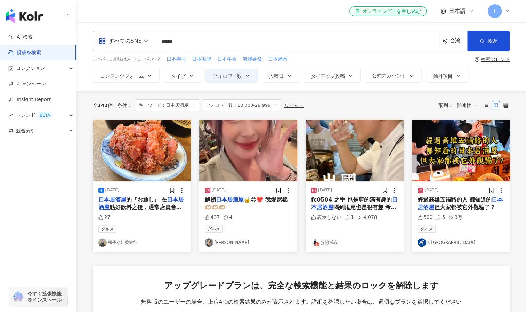
click at [335, 211] on div "[DATE] fc0504 之手 也是剪的滿有趣的 日本居酒屋 喝到甩尾也是很有趣 希望下次真 表示しない 1 4,078 探險威狼" at bounding box center [355, 216] width 98 height 71
click at [331, 207] on mark "日本居酒屋" at bounding box center [354, 203] width 86 height 14
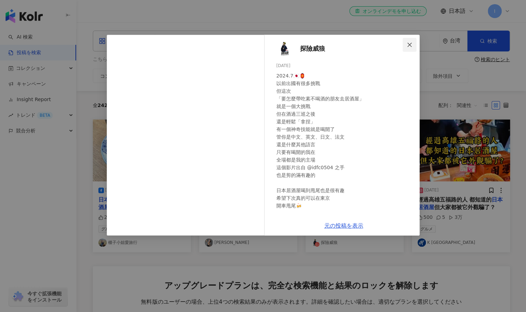
click at [408, 44] on icon "close" at bounding box center [410, 45] width 6 height 6
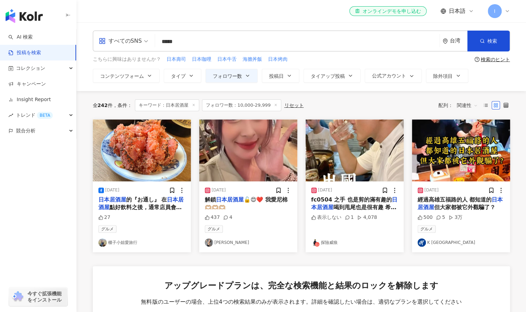
click at [200, 45] on input "*****" at bounding box center [297, 41] width 279 height 15
type input "***"
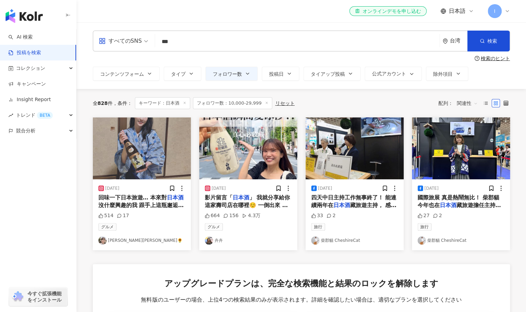
click at [229, 199] on span "影片留言「" at bounding box center [219, 197] width 28 height 7
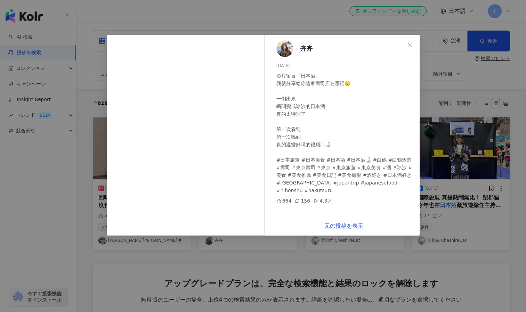
click at [305, 47] on span "卉卉" at bounding box center [306, 49] width 13 height 10
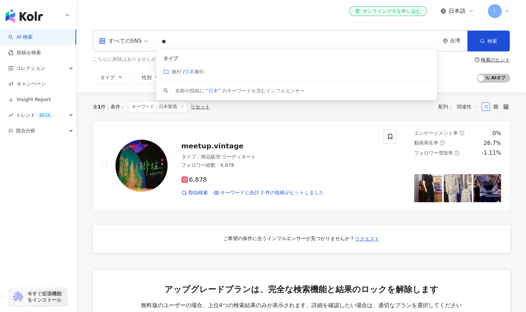
type input "*"
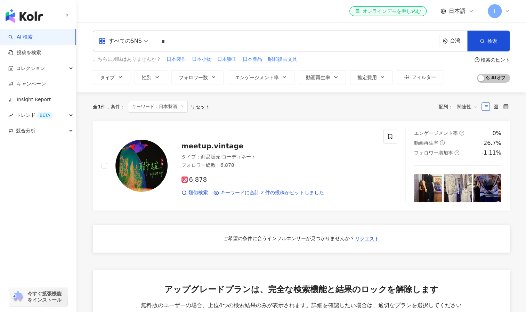
type input "*"
click at [171, 41] on input "search" at bounding box center [297, 41] width 279 height 13
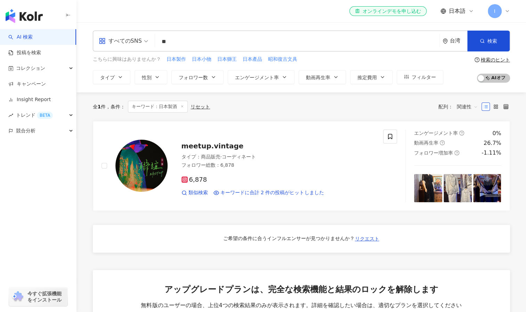
click at [187, 43] on input "**" at bounding box center [297, 41] width 279 height 13
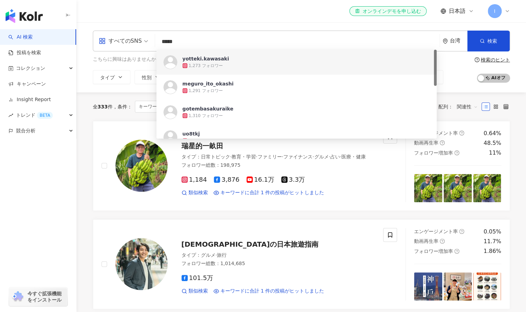
click at [198, 43] on input "*****" at bounding box center [297, 41] width 279 height 13
click at [190, 36] on input "*****" at bounding box center [297, 41] width 279 height 13
click at [193, 40] on input "*****" at bounding box center [297, 41] width 279 height 13
drag, startPoint x: 193, startPoint y: 40, endPoint x: 148, endPoint y: 38, distance: 45.2
click at [148, 38] on div "すべてのSNS ***** 台湾 検索 https://www.instagram.com/yotteki.kawasaki https://www.inst…" at bounding box center [301, 41] width 417 height 21
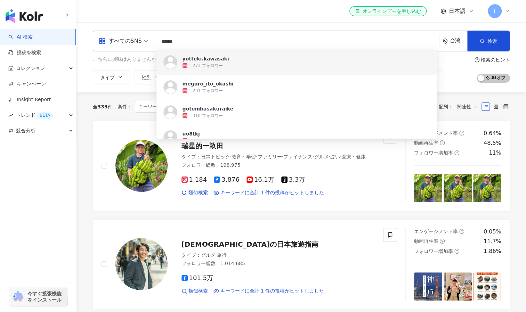
type input "*****"
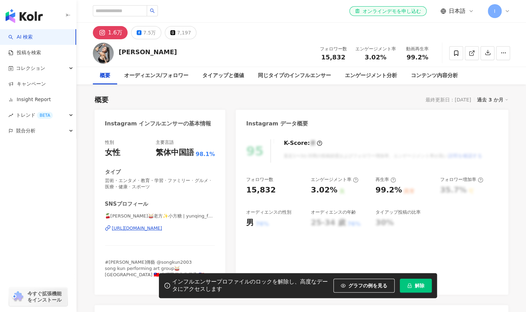
click at [152, 227] on div "https://www.instagram.com/yunqing_fang/" at bounding box center [137, 228] width 50 height 6
click at [128, 12] on input "search" at bounding box center [120, 10] width 54 height 11
type input "*"
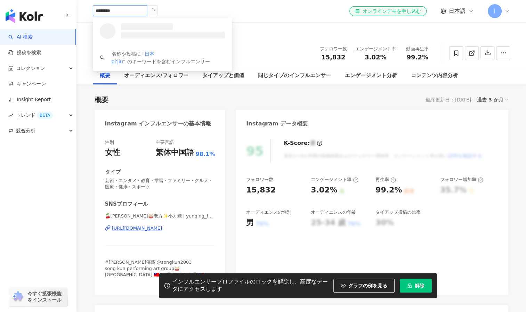
type input "****"
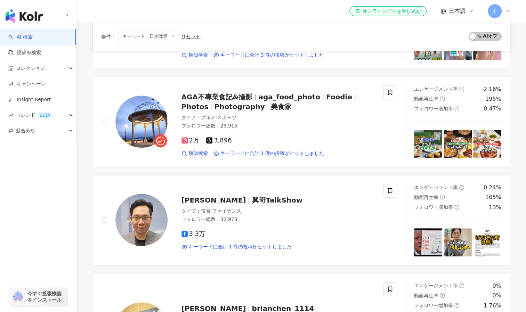
scroll to position [144, 0]
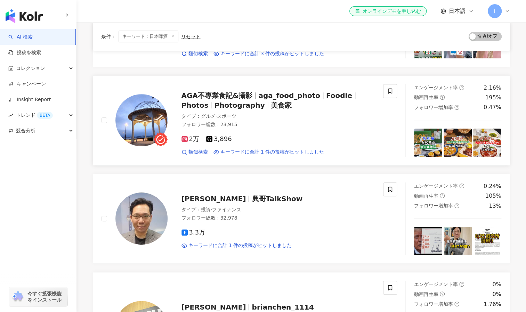
click at [214, 101] on span "Photography" at bounding box center [239, 105] width 50 height 8
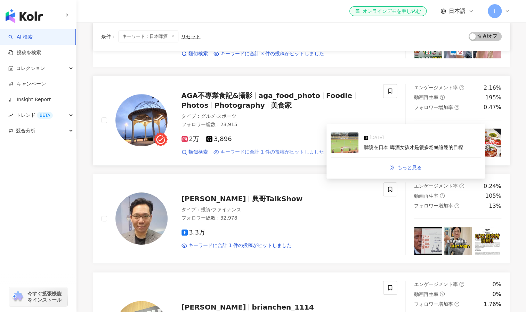
click at [288, 149] on span "キーワードに合計 1 件の投稿がヒットしました" at bounding box center [272, 152] width 104 height 7
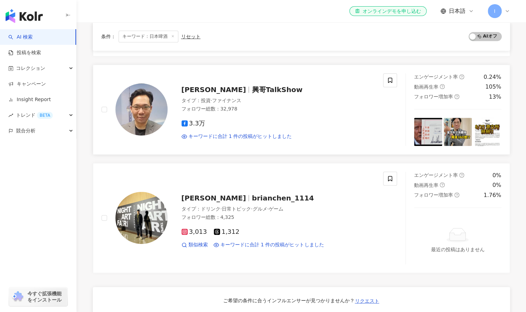
scroll to position [254, 0]
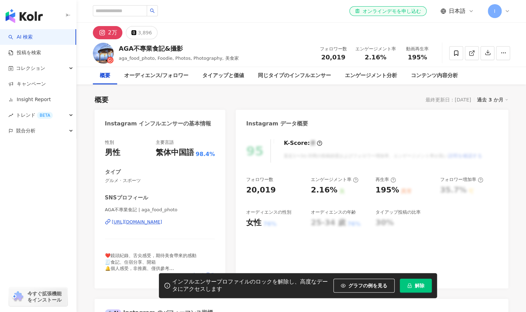
click at [162, 222] on div "[URL][DOMAIN_NAME]" at bounding box center [137, 222] width 50 height 6
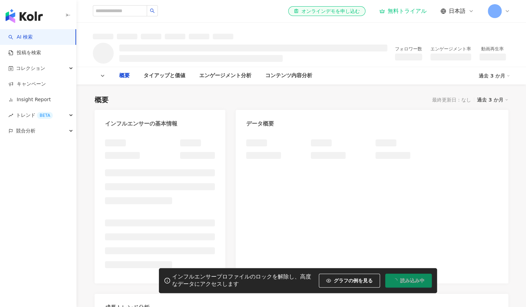
type input "****"
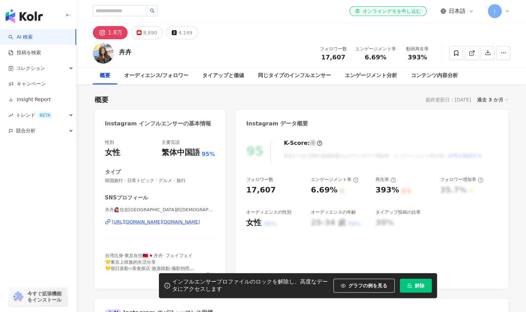
click at [138, 223] on div "[URL][DOMAIN_NAME][DOMAIN_NAME]" at bounding box center [156, 222] width 88 height 6
